Goal: Information Seeking & Learning: Learn about a topic

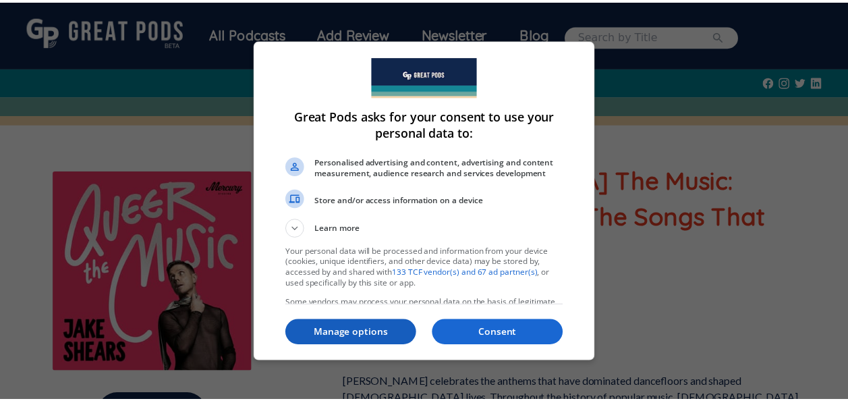
scroll to position [45, 0]
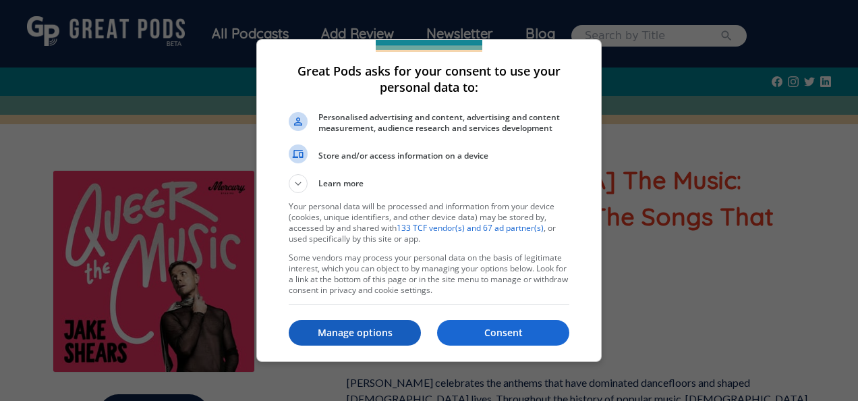
click at [379, 334] on p "Manage options" at bounding box center [355, 332] width 132 height 13
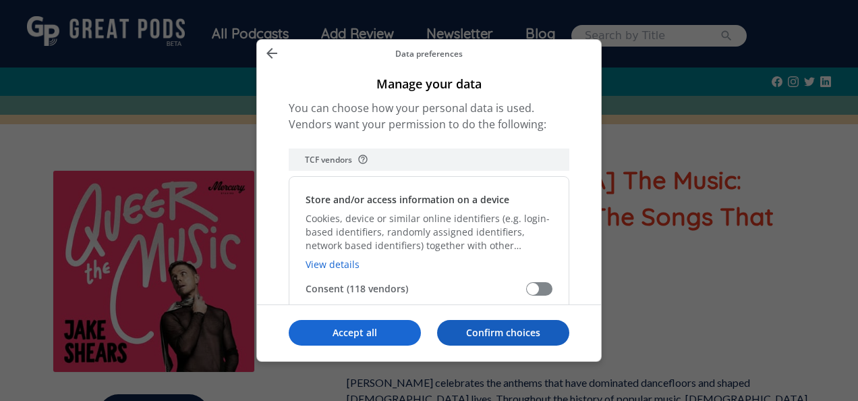
click at [498, 334] on p "Confirm choices" at bounding box center [503, 332] width 132 height 13
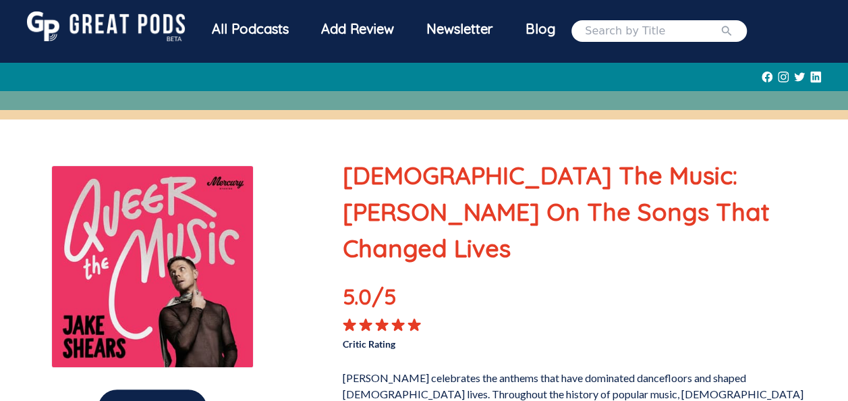
scroll to position [0, 0]
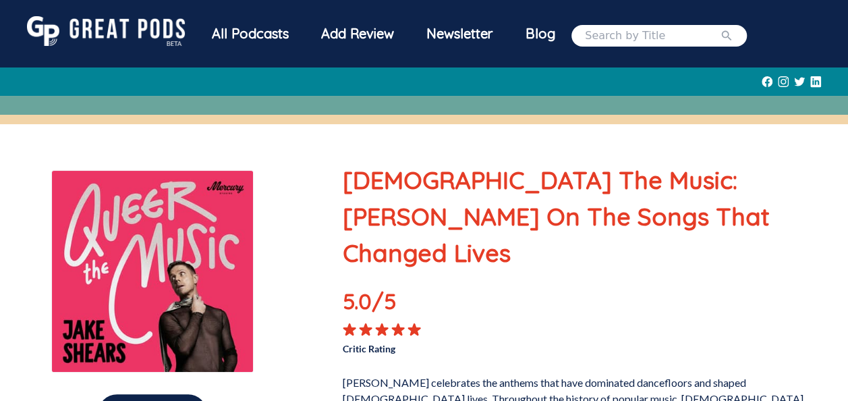
click at [380, 324] on icon at bounding box center [382, 329] width 12 height 11
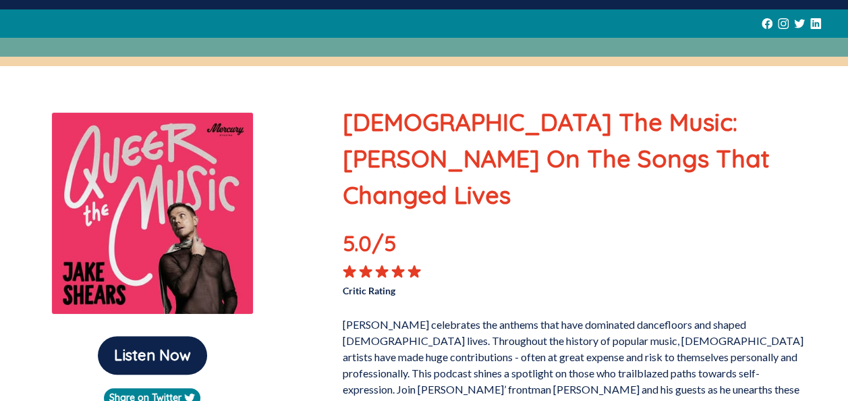
scroll to position [63, 0]
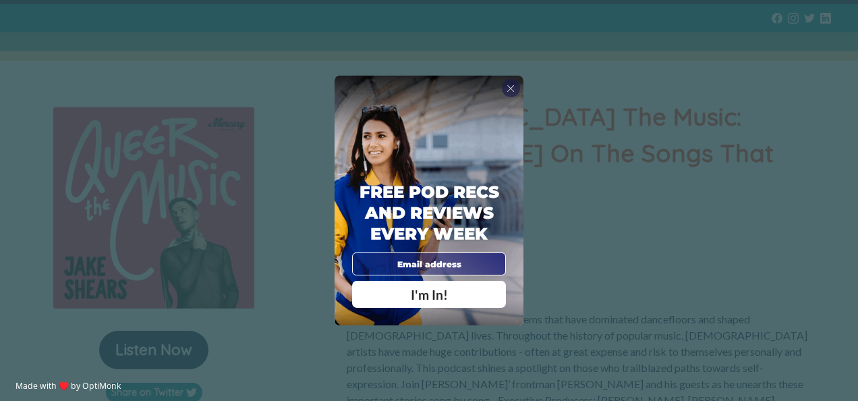
click at [597, 251] on div "X Free Pod Recs and Reviews every week I'm In! X Thanks Poddy People! See you T…" at bounding box center [429, 200] width 858 height 401
click at [513, 92] on span "X" at bounding box center [510, 88] width 8 height 12
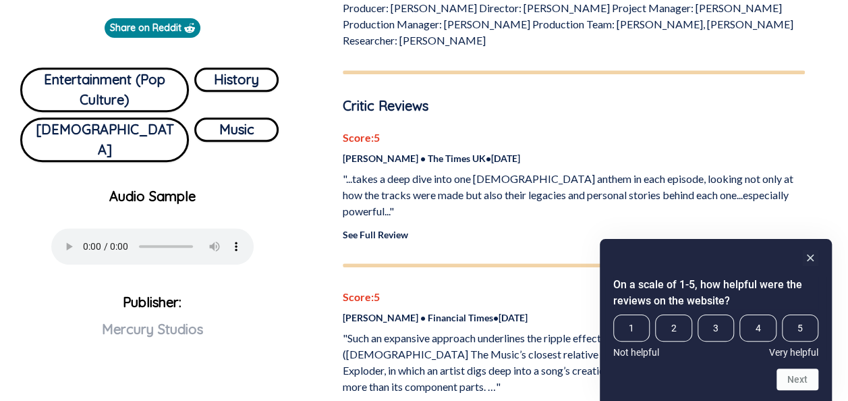
scroll to position [446, 0]
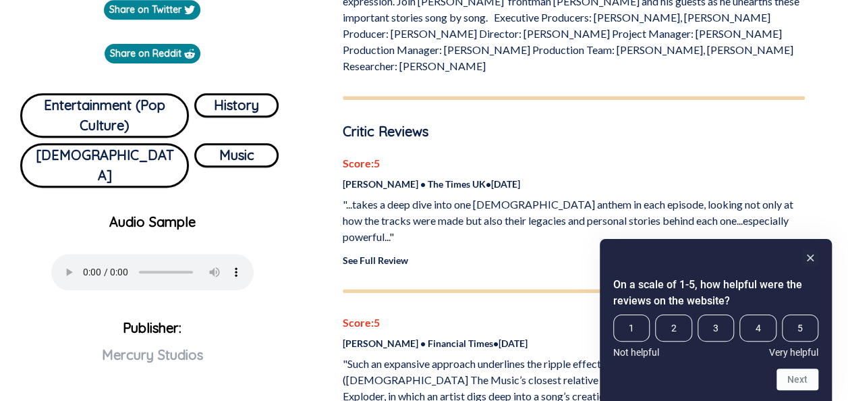
click at [148, 346] on span "Mercury Studios" at bounding box center [152, 354] width 101 height 17
drag, startPoint x: 104, startPoint y: 332, endPoint x: 233, endPoint y: 337, distance: 128.9
click at [233, 337] on p "Publisher: Mercury Studios" at bounding box center [152, 362] width 283 height 97
copy span "Mercury Studios"
